Goal: Information Seeking & Learning: Learn about a topic

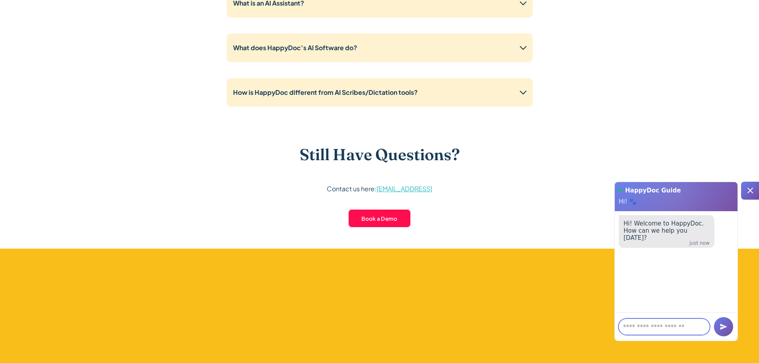
scroll to position [2072, 0]
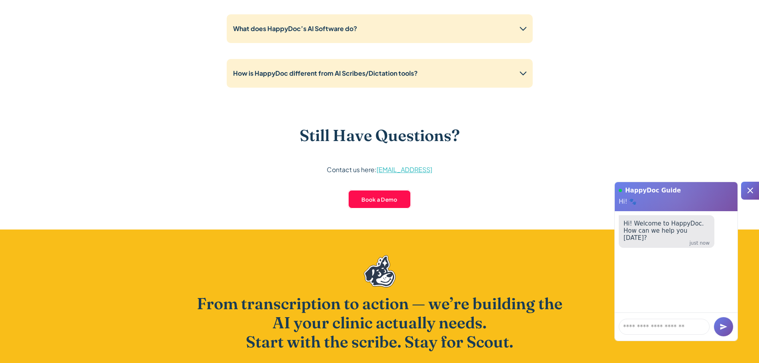
click at [751, 190] on icon at bounding box center [750, 191] width 10 height 10
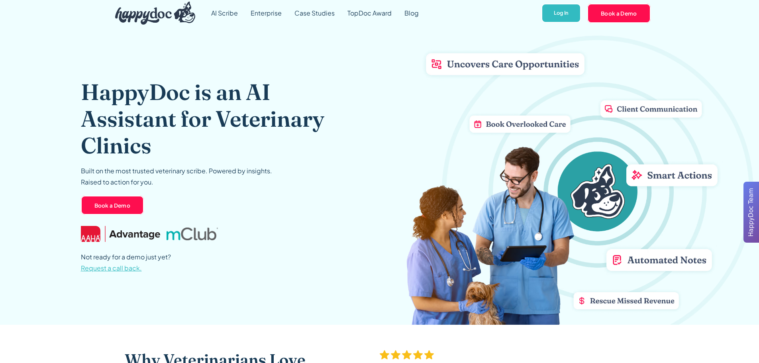
scroll to position [0, 0]
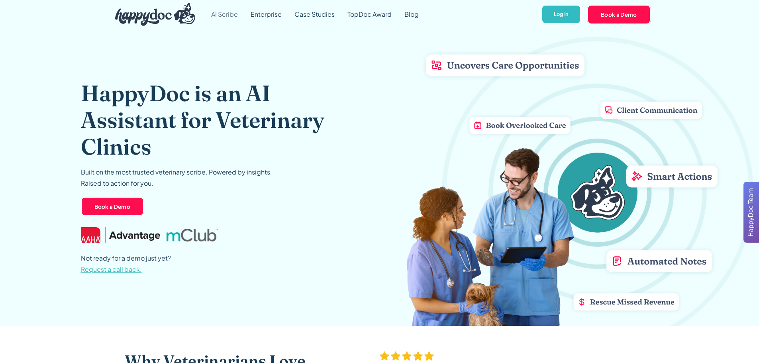
click at [221, 14] on link "AI Scribe" at bounding box center [224, 14] width 39 height 29
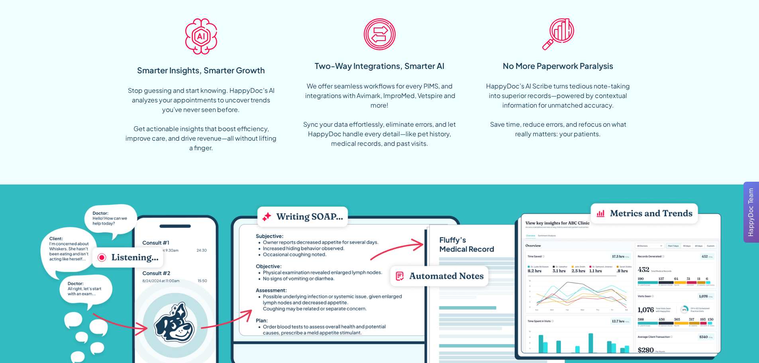
scroll to position [677, 0]
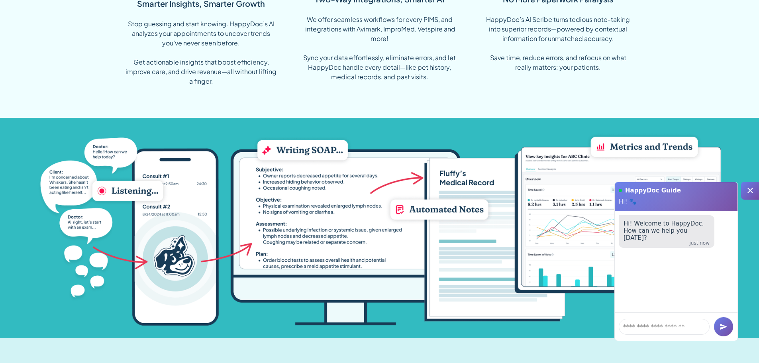
click at [748, 191] on icon at bounding box center [750, 191] width 10 height 10
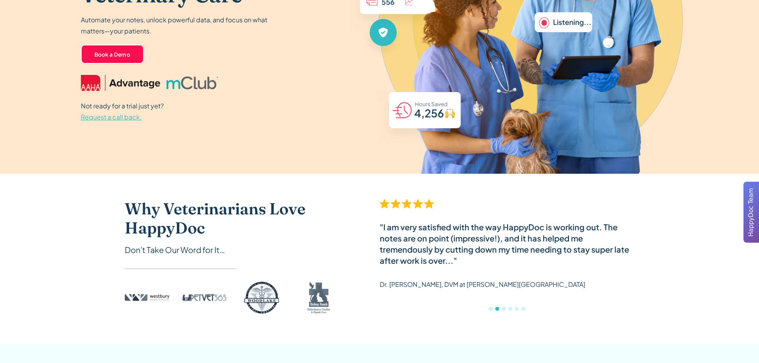
scroll to position [0, 0]
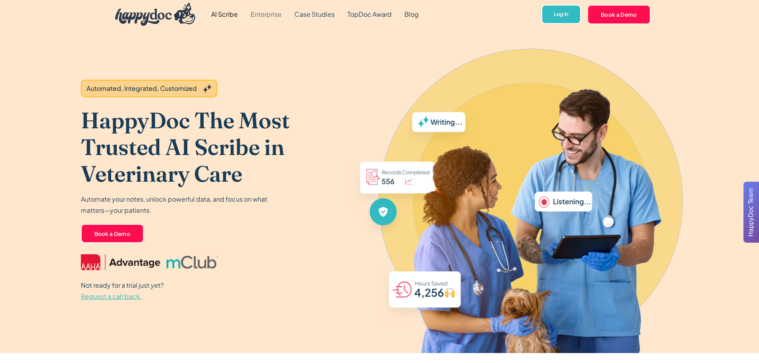
click at [269, 15] on link "Enterprise" at bounding box center [266, 14] width 44 height 29
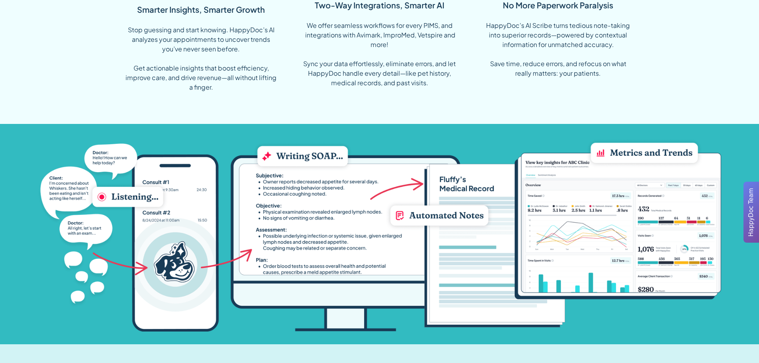
scroll to position [677, 0]
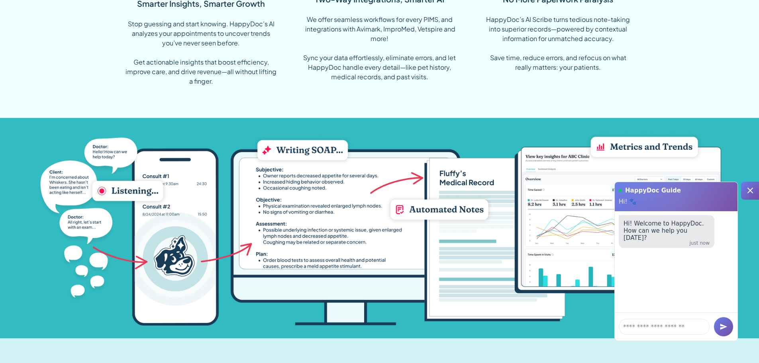
click at [754, 193] on icon at bounding box center [750, 191] width 10 height 10
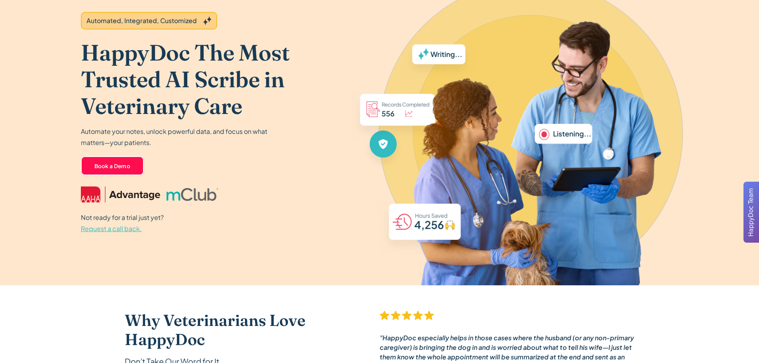
scroll to position [0, 0]
